Goal: Information Seeking & Learning: Learn about a topic

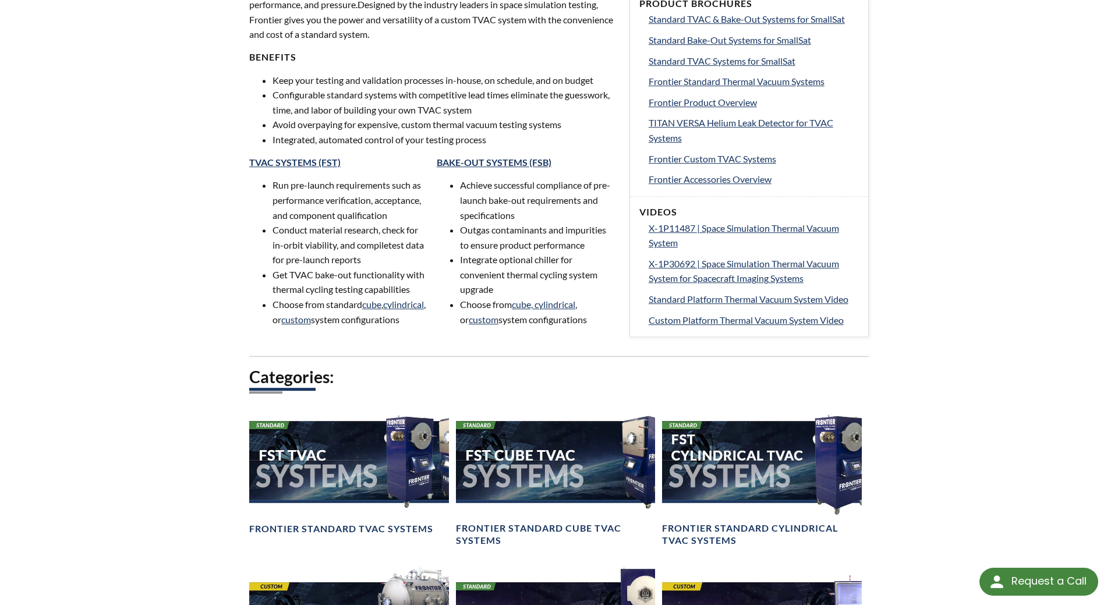
scroll to position [506, 0]
click at [289, 159] on link "TVAC SYSTEMS (FST)" at bounding box center [294, 162] width 91 height 11
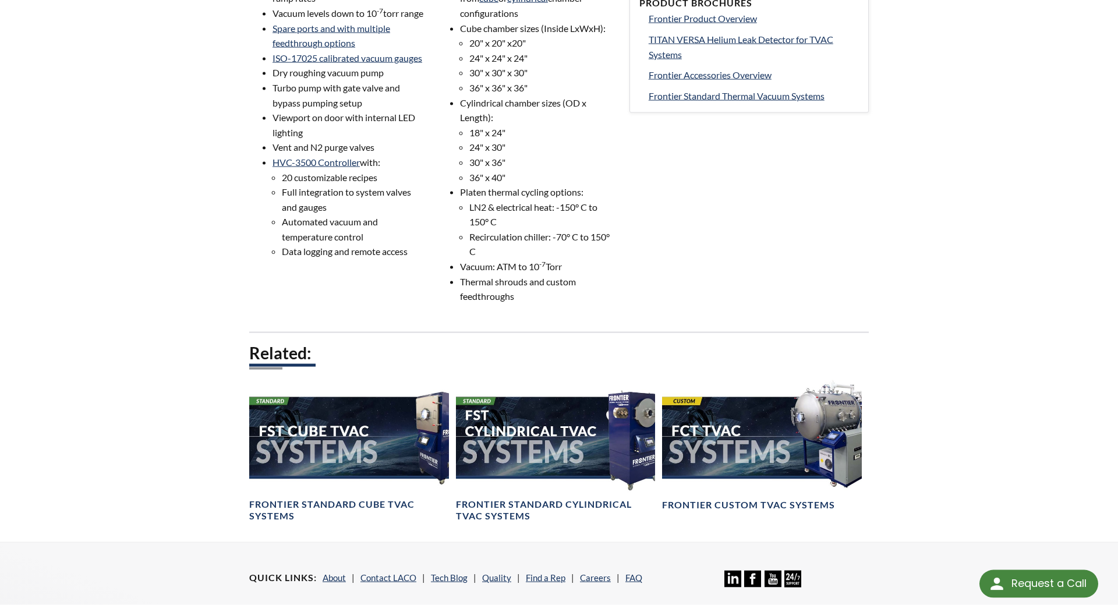
scroll to position [484, 0]
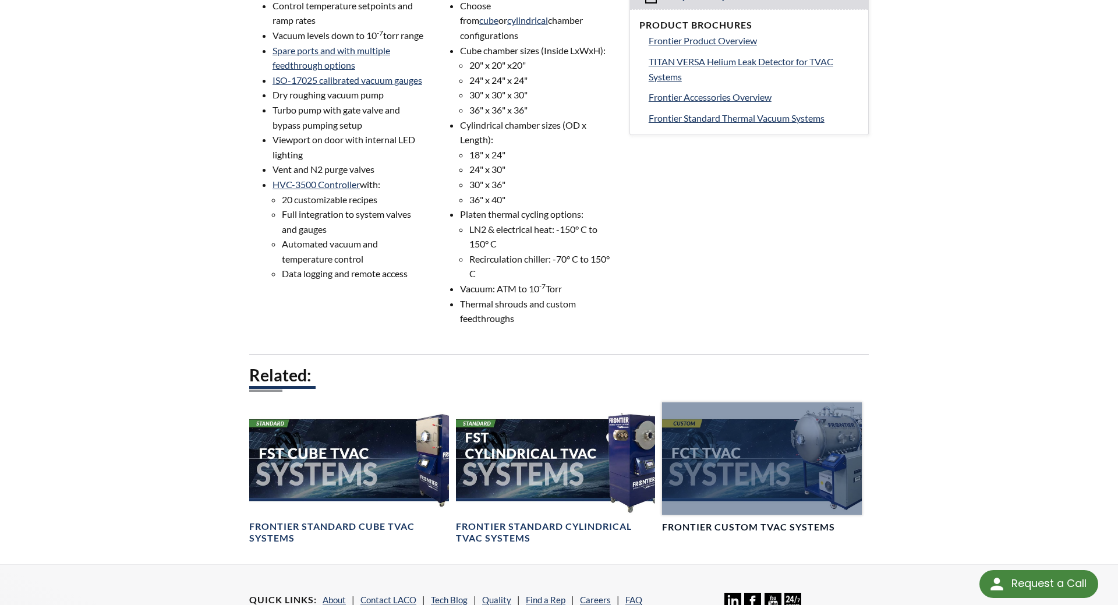
click at [764, 464] on div at bounding box center [762, 458] width 200 height 112
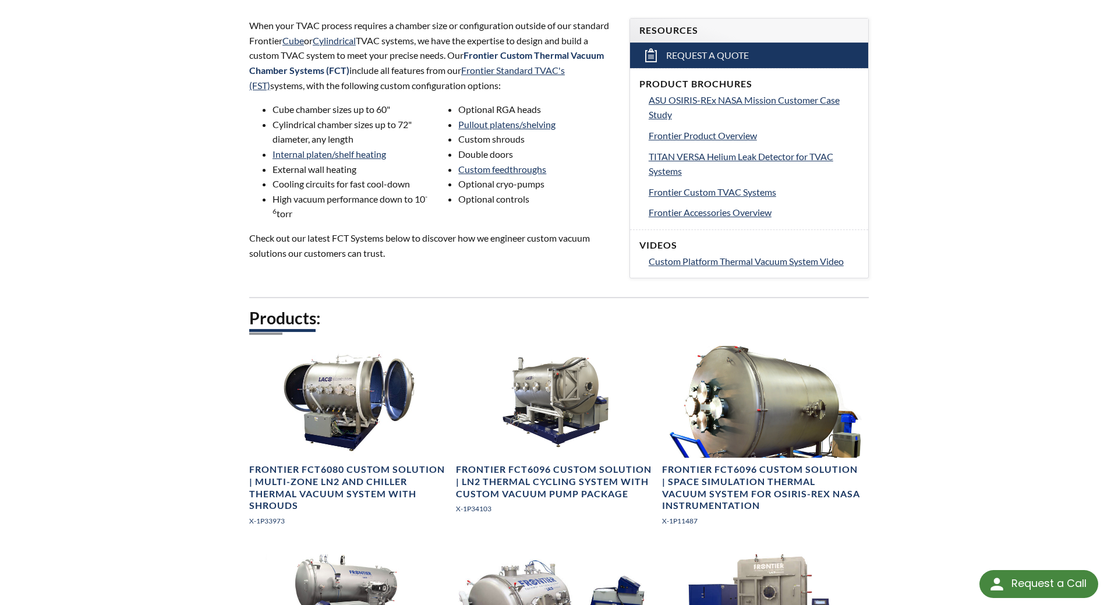
scroll to position [391, 0]
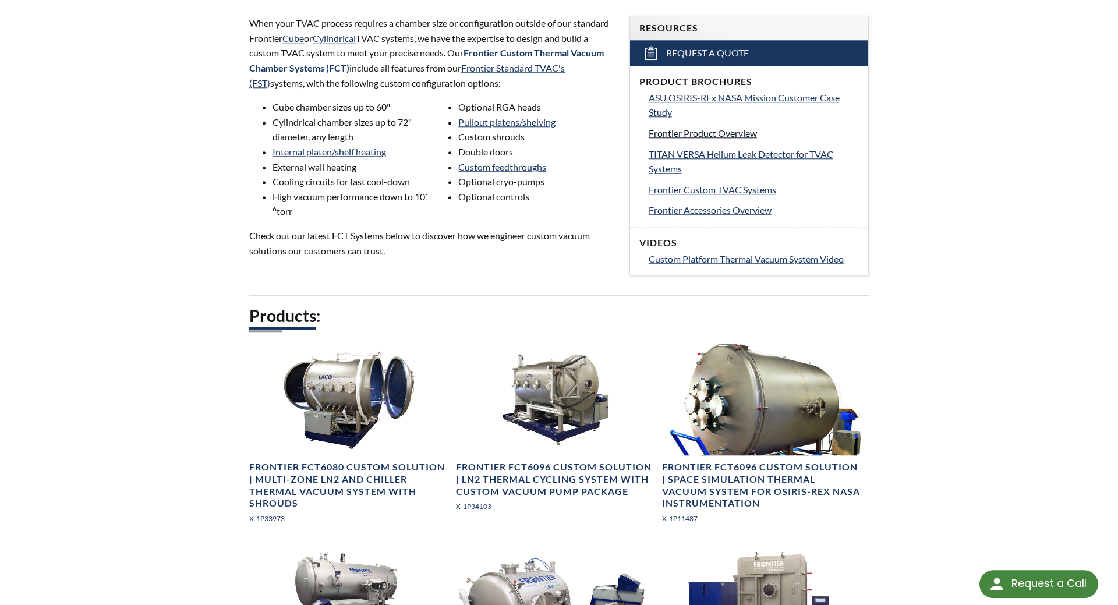
click at [712, 134] on span "Frontier Product Overview" at bounding box center [703, 133] width 108 height 11
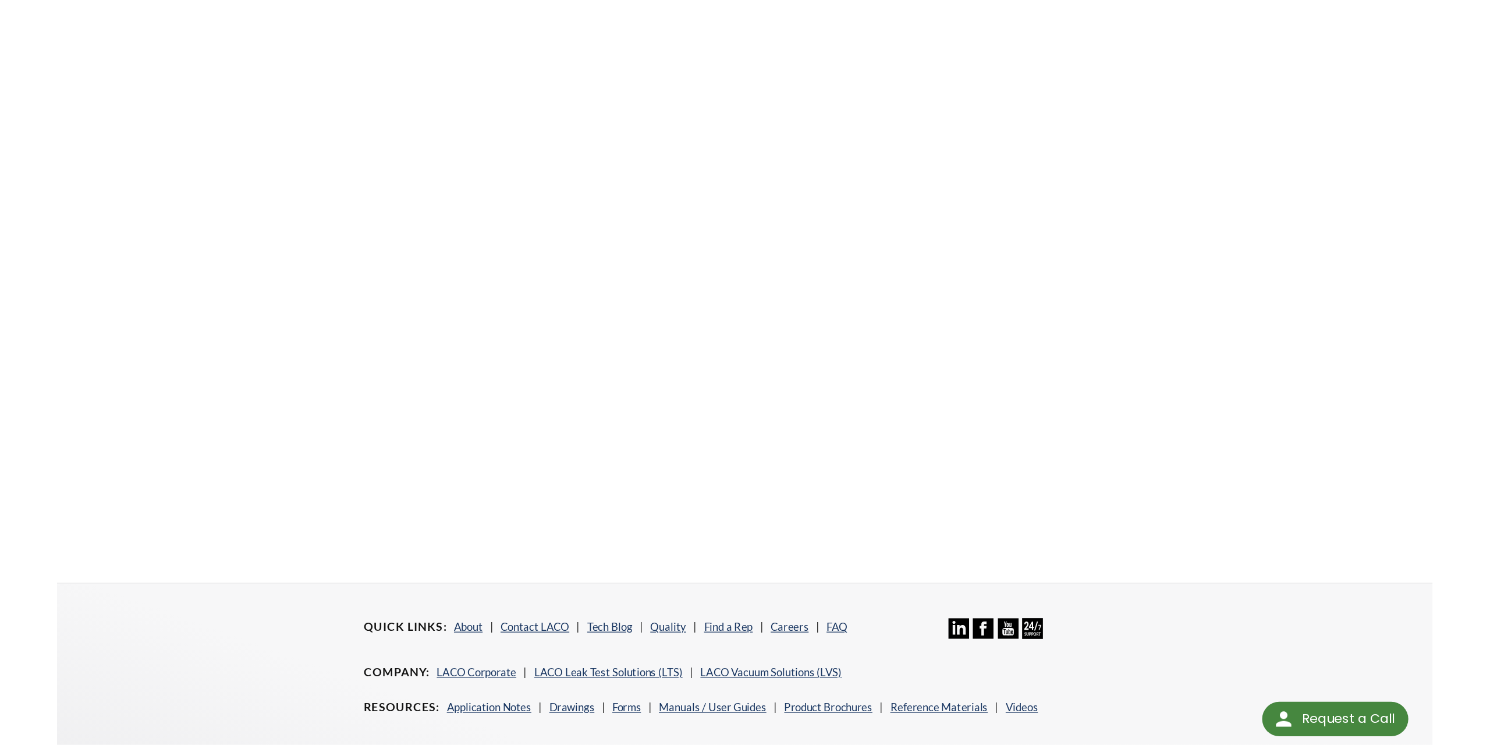
scroll to position [306, 0]
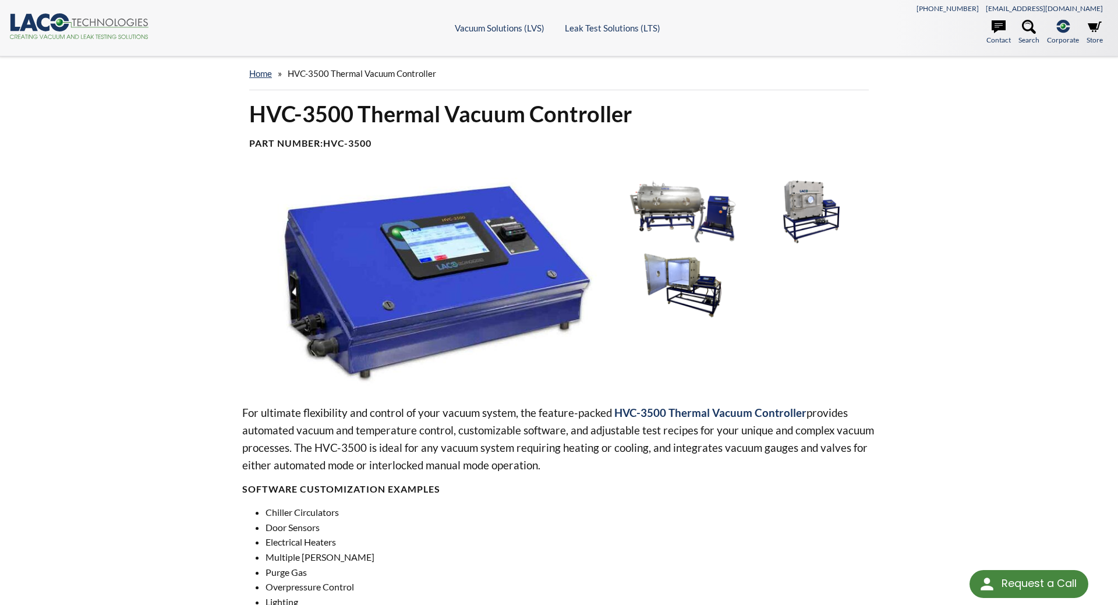
click at [331, 306] on img at bounding box center [427, 282] width 371 height 208
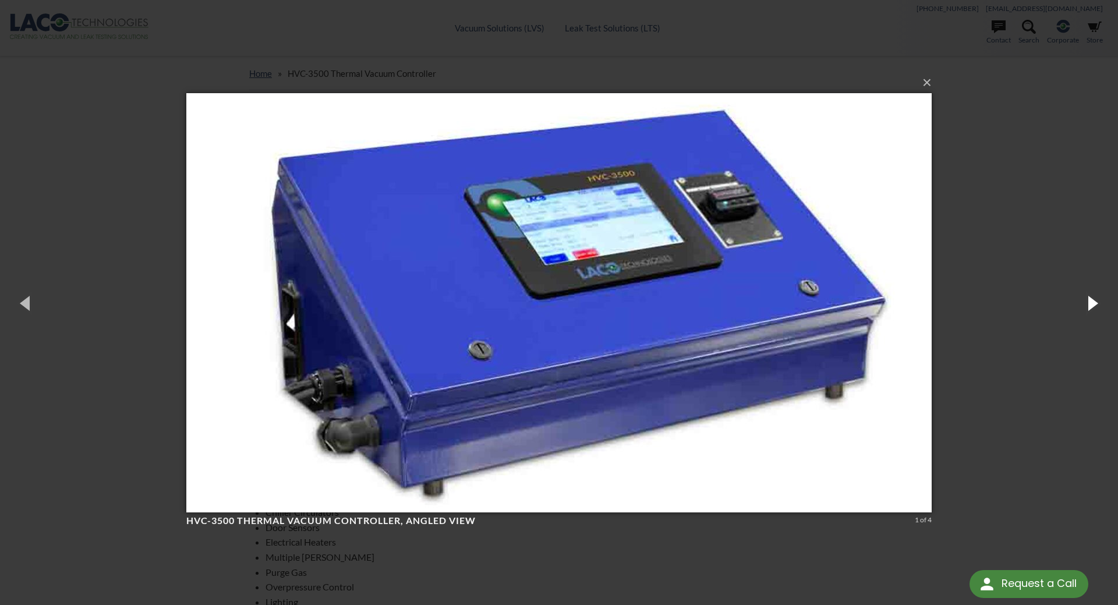
click at [1100, 308] on button "button" at bounding box center [1091, 303] width 52 height 64
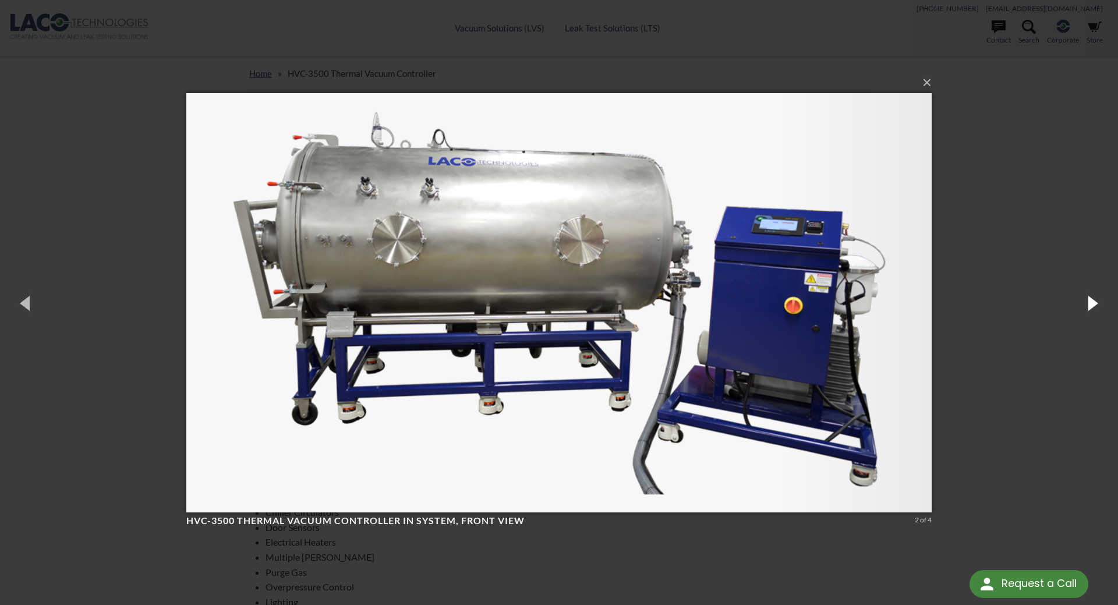
click at [1100, 308] on button "button" at bounding box center [1091, 303] width 52 height 64
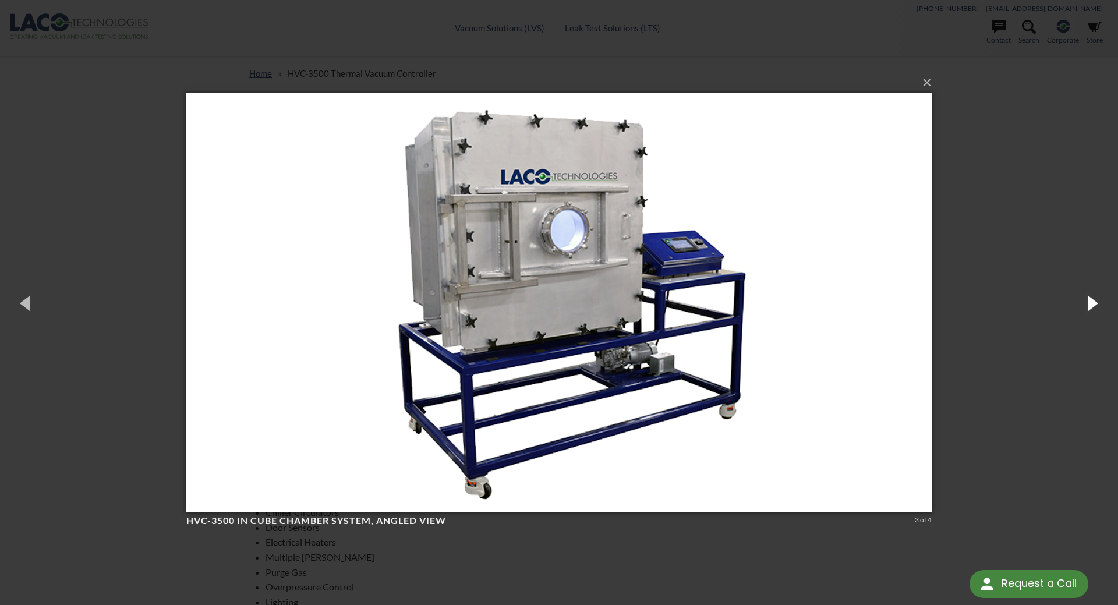
click at [1100, 308] on button "button" at bounding box center [1091, 303] width 52 height 64
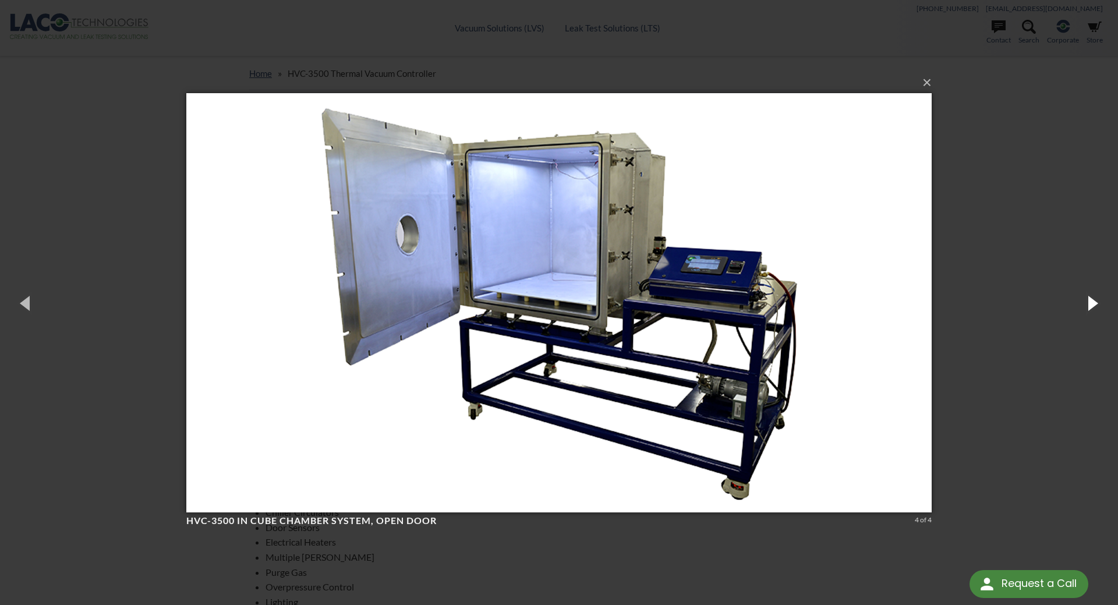
click at [1100, 308] on button "button" at bounding box center [1091, 303] width 52 height 64
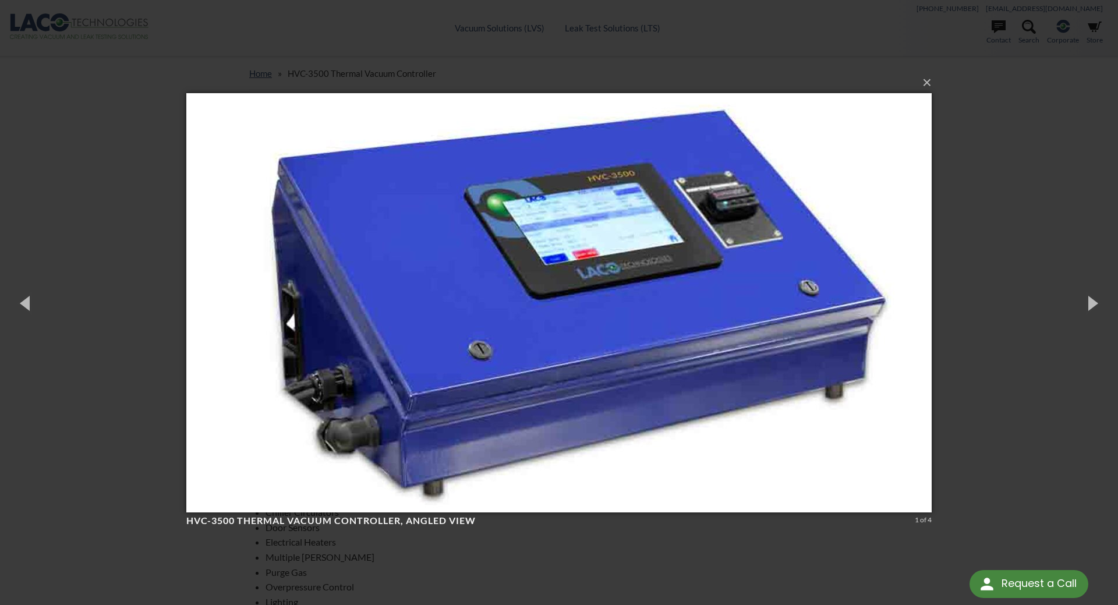
click at [1050, 207] on div "× HVC-3500 Thermal Vacuum Controller, angled view 1 of 4 Loading..." at bounding box center [559, 302] width 1118 height 605
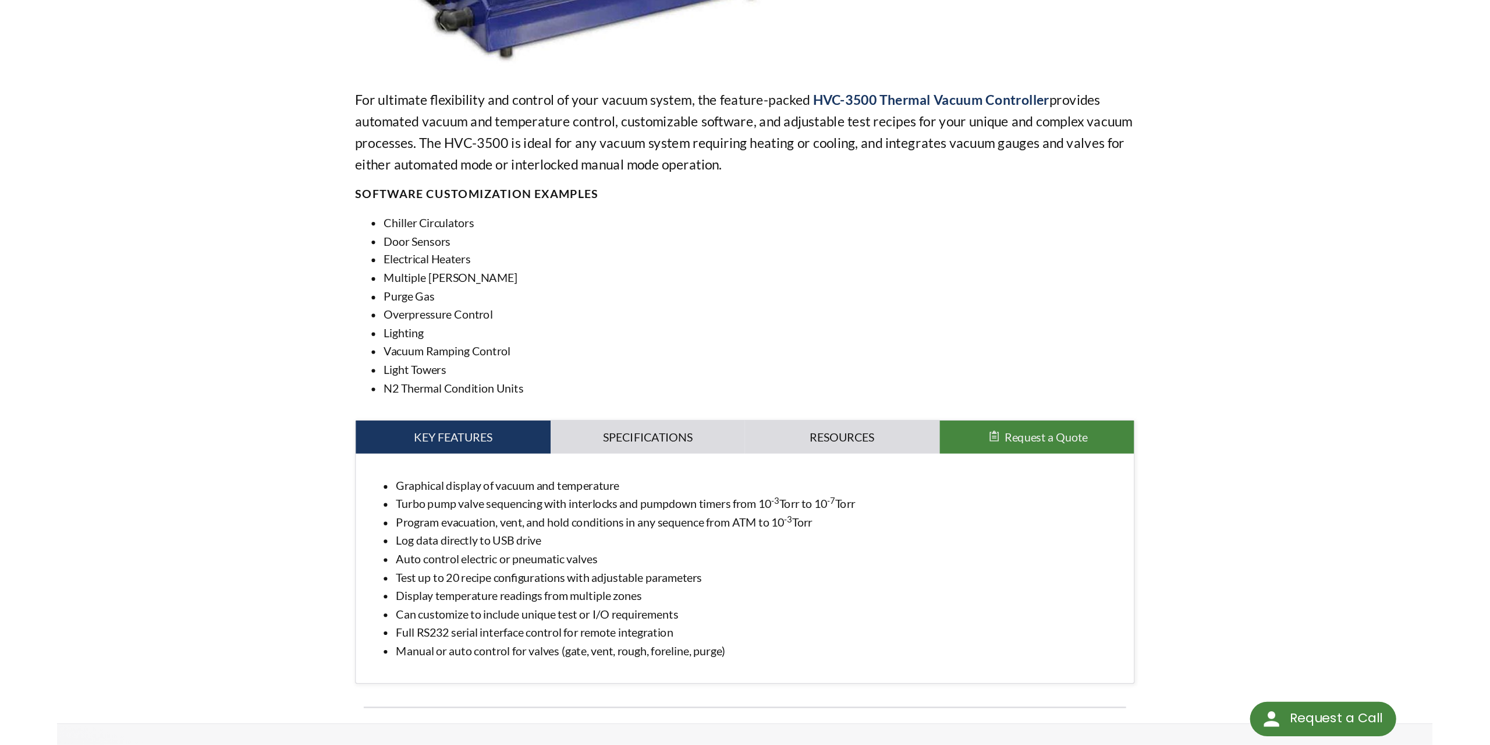
scroll to position [333, 0]
